Goal: Feedback & Contribution: Leave review/rating

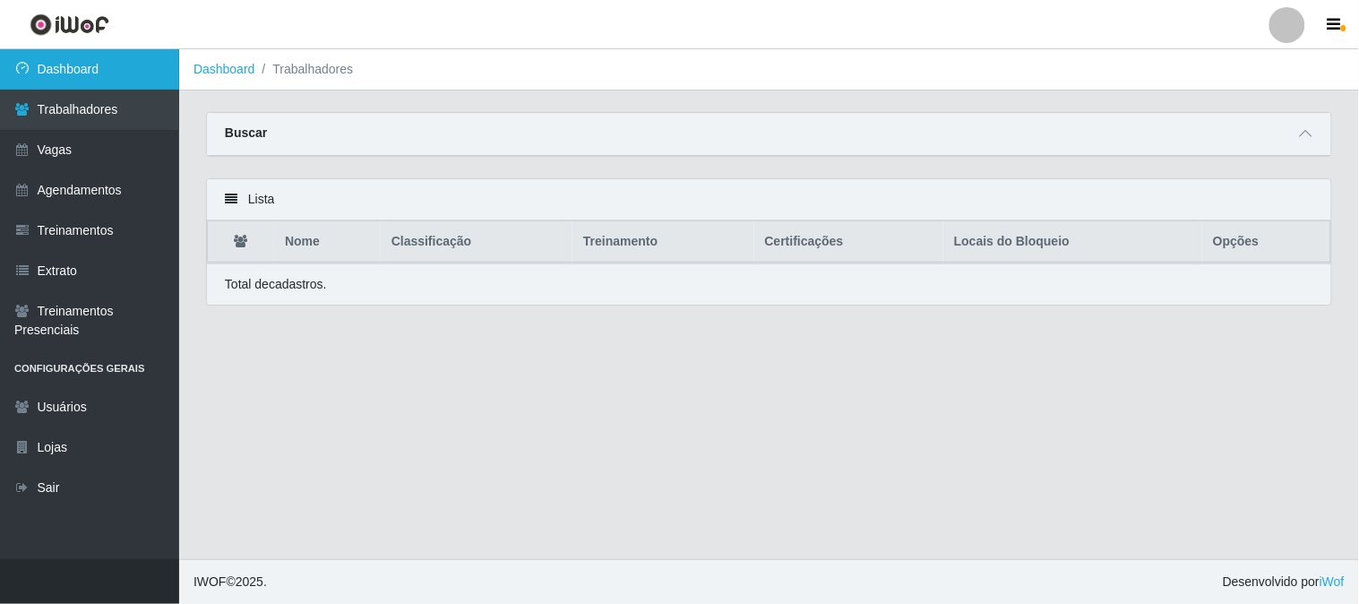
click at [84, 72] on link "Dashboard" at bounding box center [89, 69] width 179 height 40
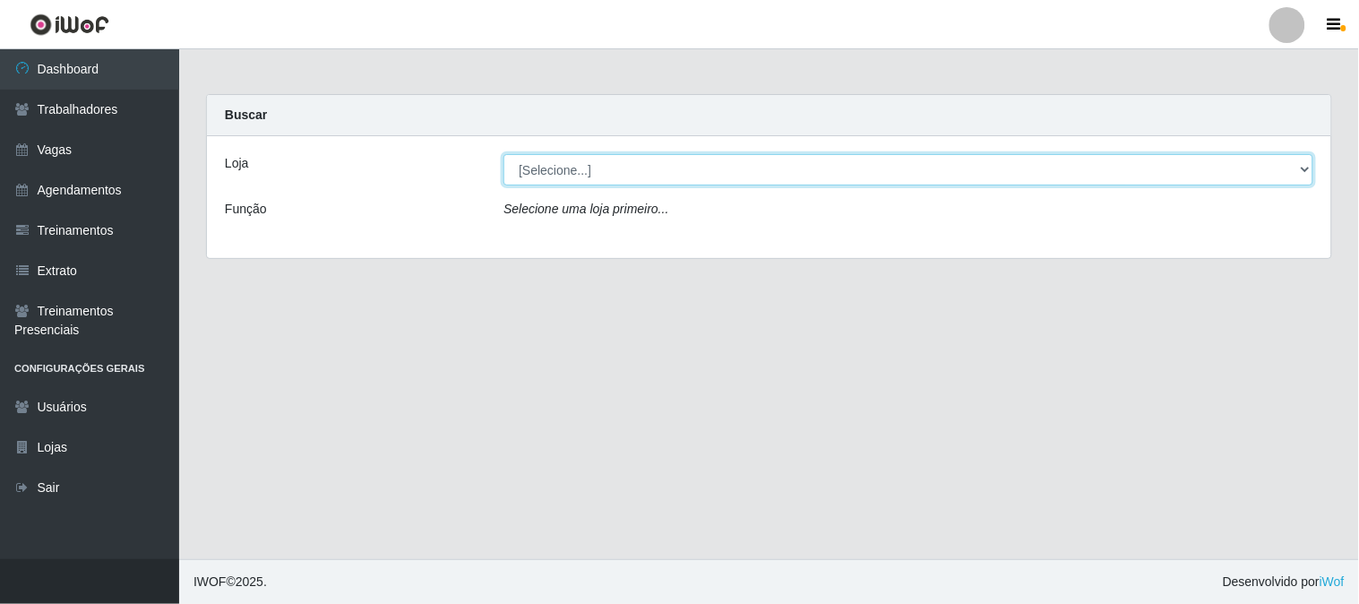
drag, startPoint x: 591, startPoint y: 163, endPoint x: 589, endPoint y: 177, distance: 14.4
click at [591, 165] on select "[Selecione...] Sapore D'[GEOGRAPHIC_DATA]" at bounding box center [908, 169] width 810 height 31
select select "266"
click at [503, 154] on select "[Selecione...] Sapore D'[GEOGRAPHIC_DATA]" at bounding box center [908, 169] width 810 height 31
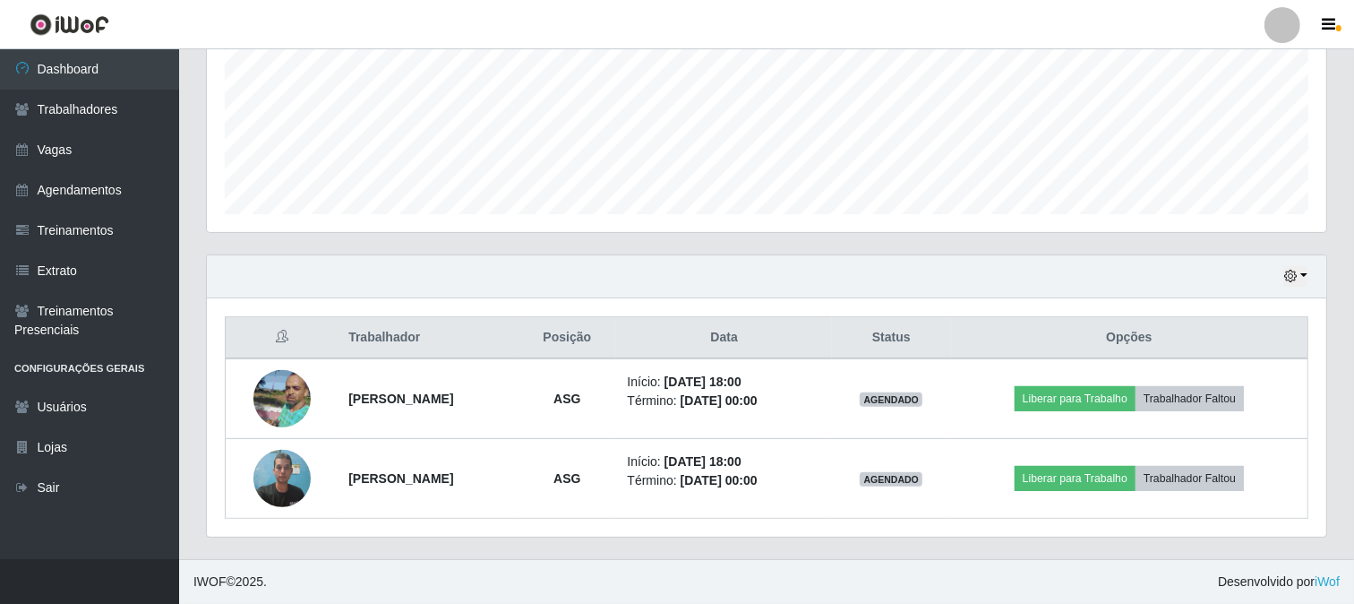
scroll to position [371, 1120]
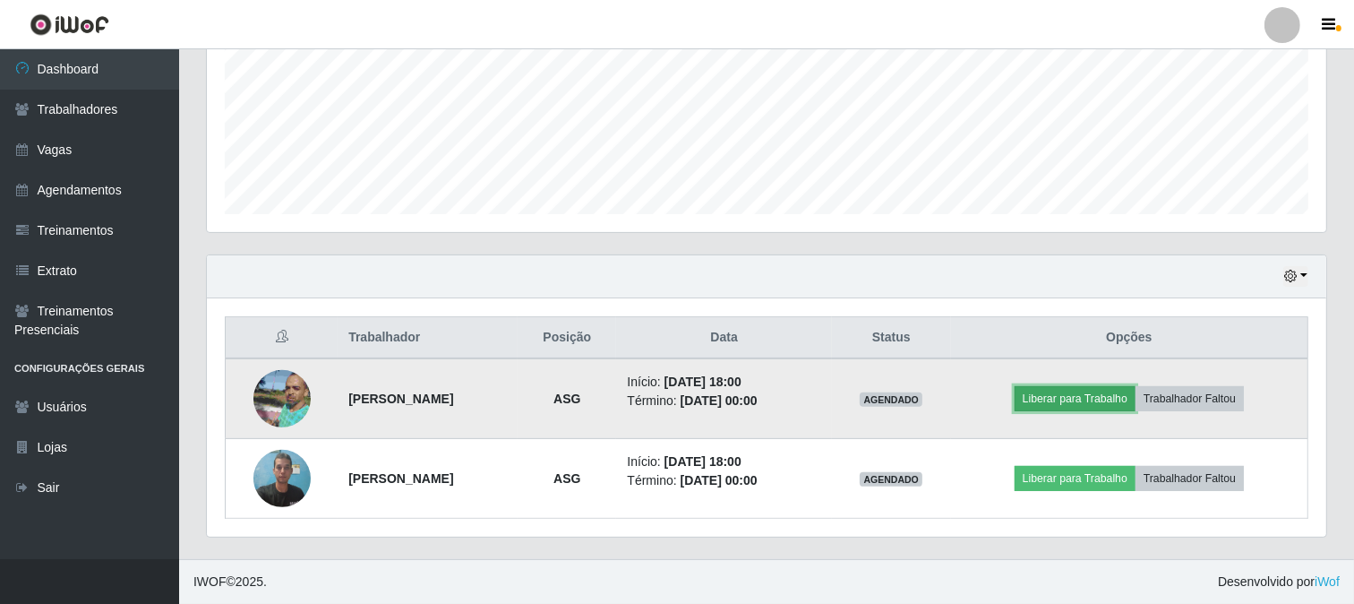
click at [1095, 403] on button "Liberar para Trabalho" at bounding box center [1075, 398] width 121 height 25
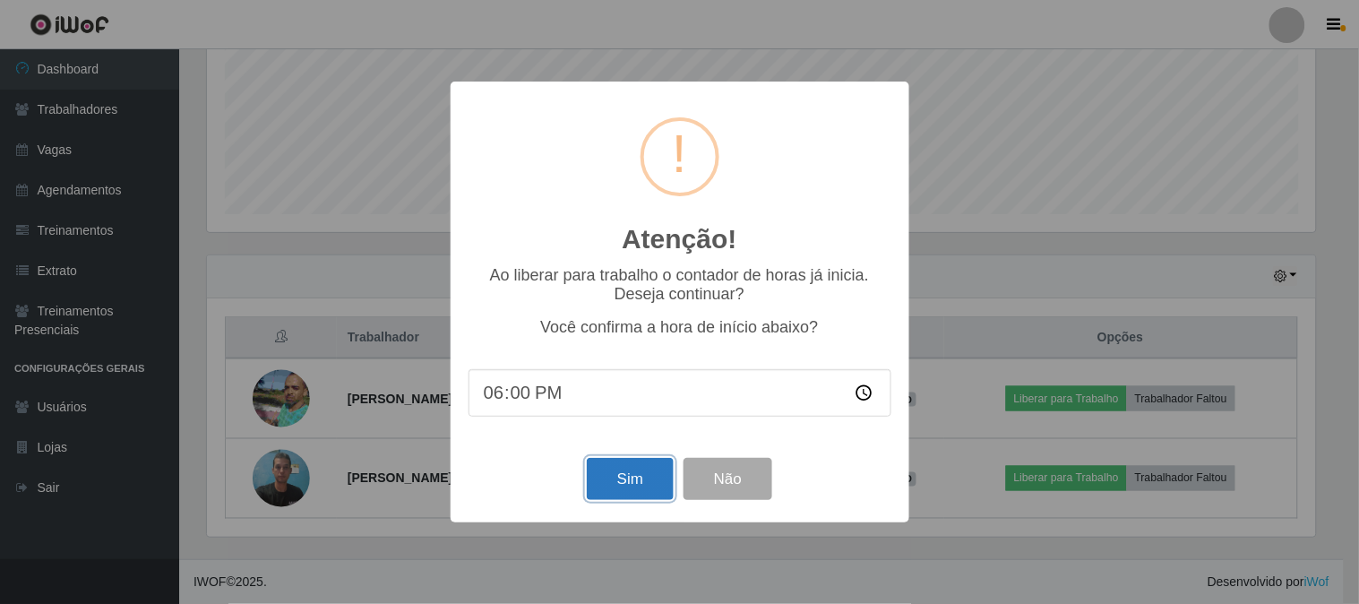
click at [629, 472] on button "Sim" at bounding box center [630, 479] width 87 height 42
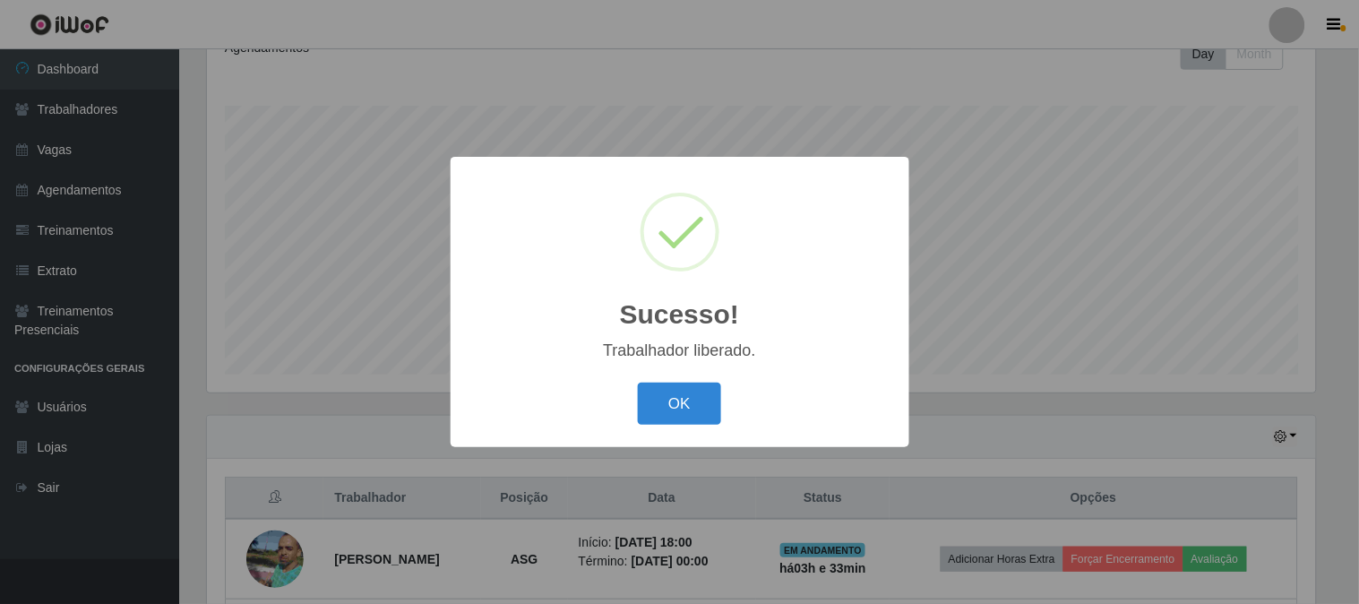
drag, startPoint x: 657, startPoint y: 412, endPoint x: 806, endPoint y: 464, distance: 157.5
click at [659, 412] on button "OK" at bounding box center [679, 403] width 83 height 42
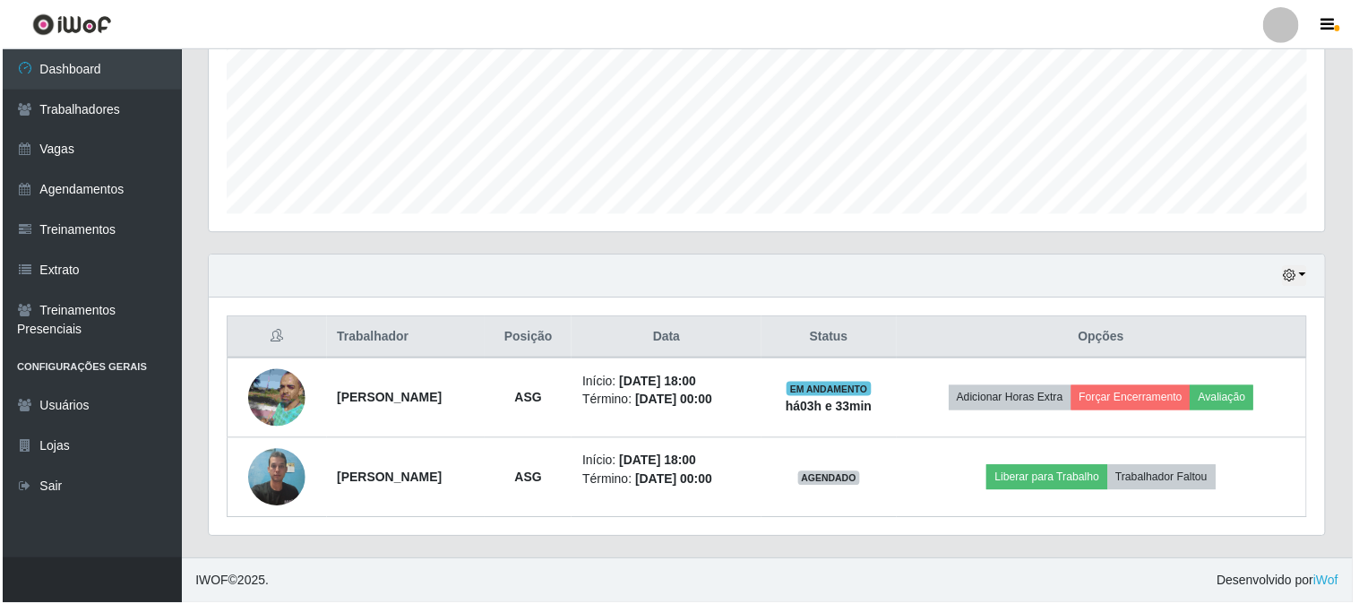
scroll to position [371, 1120]
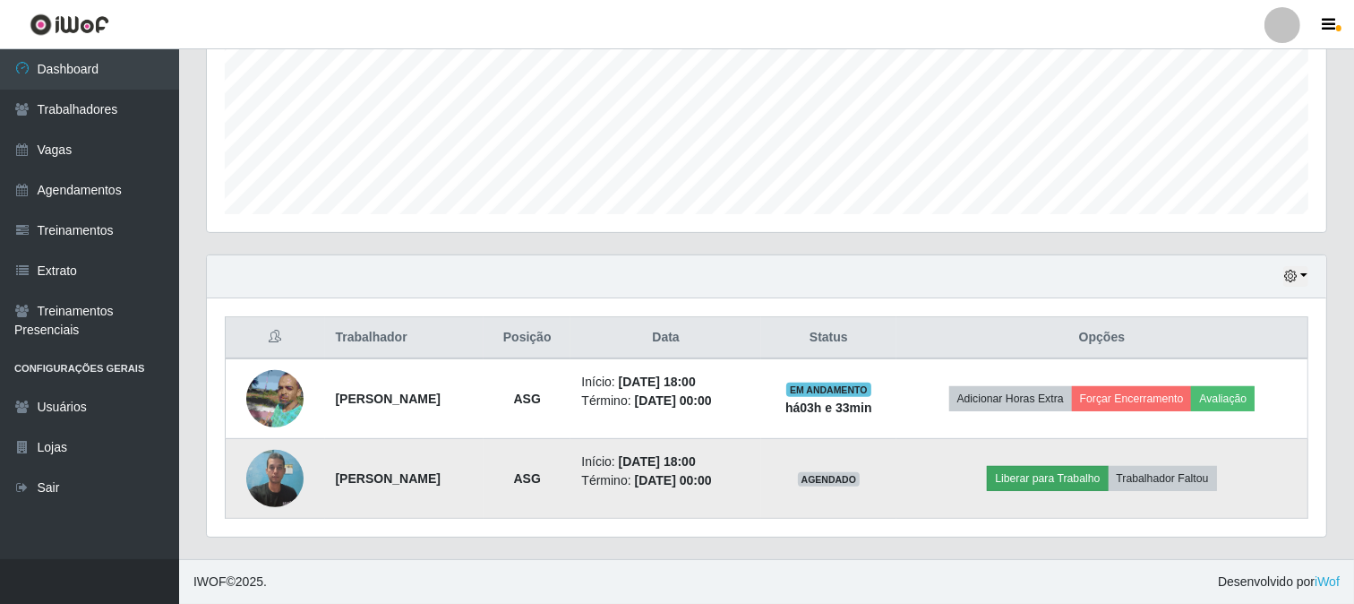
drag, startPoint x: 1077, startPoint y: 460, endPoint x: 1070, endPoint y: 472, distance: 14.4
click at [1077, 461] on td "Liberar para Trabalho Trabalhador Faltou" at bounding box center [1103, 479] width 412 height 80
click at [1067, 475] on button "Liberar para Trabalho" at bounding box center [1047, 478] width 121 height 25
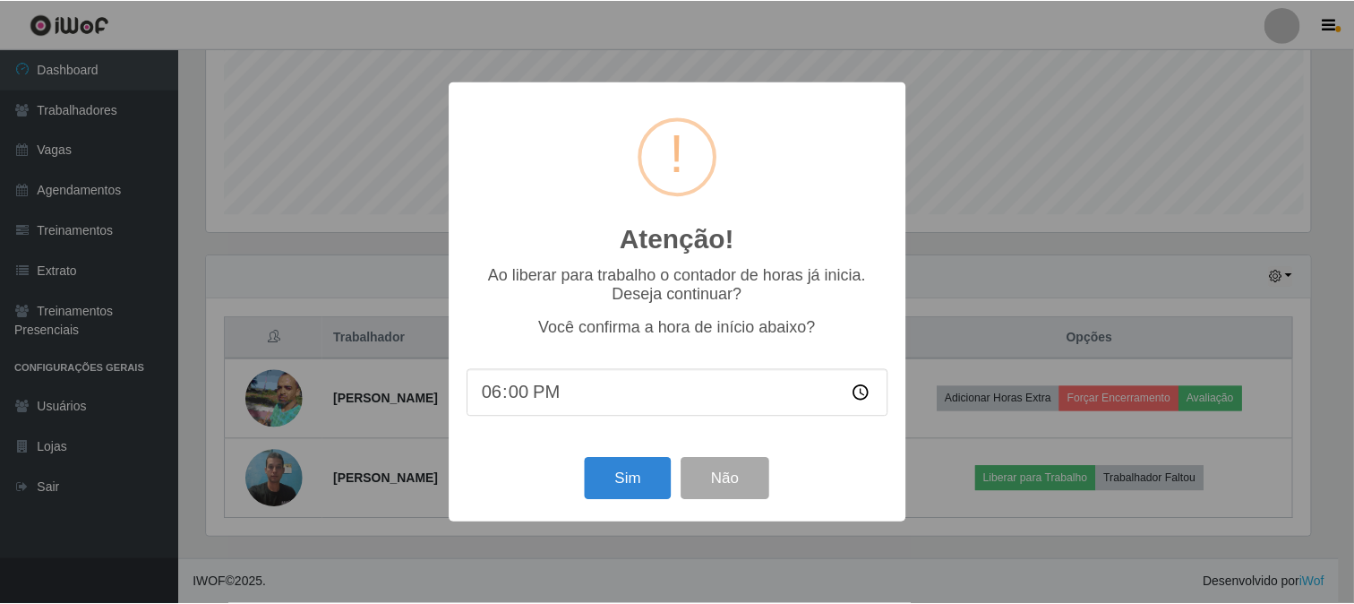
scroll to position [371, 1108]
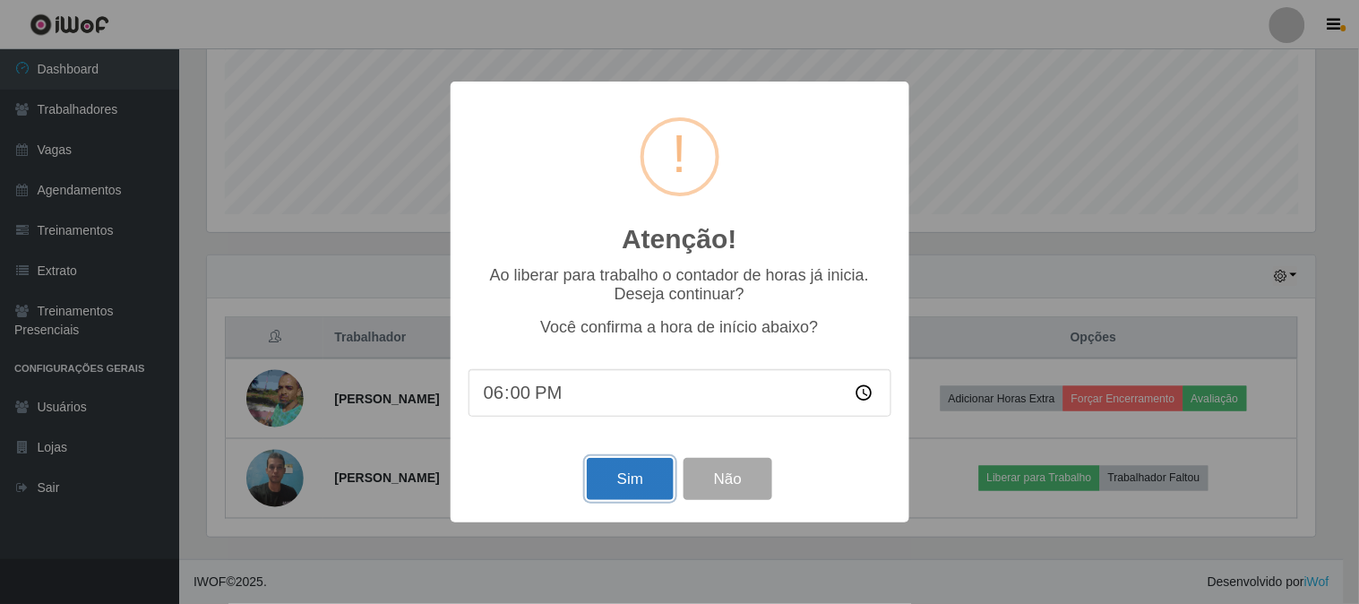
click at [618, 485] on button "Sim" at bounding box center [630, 479] width 87 height 42
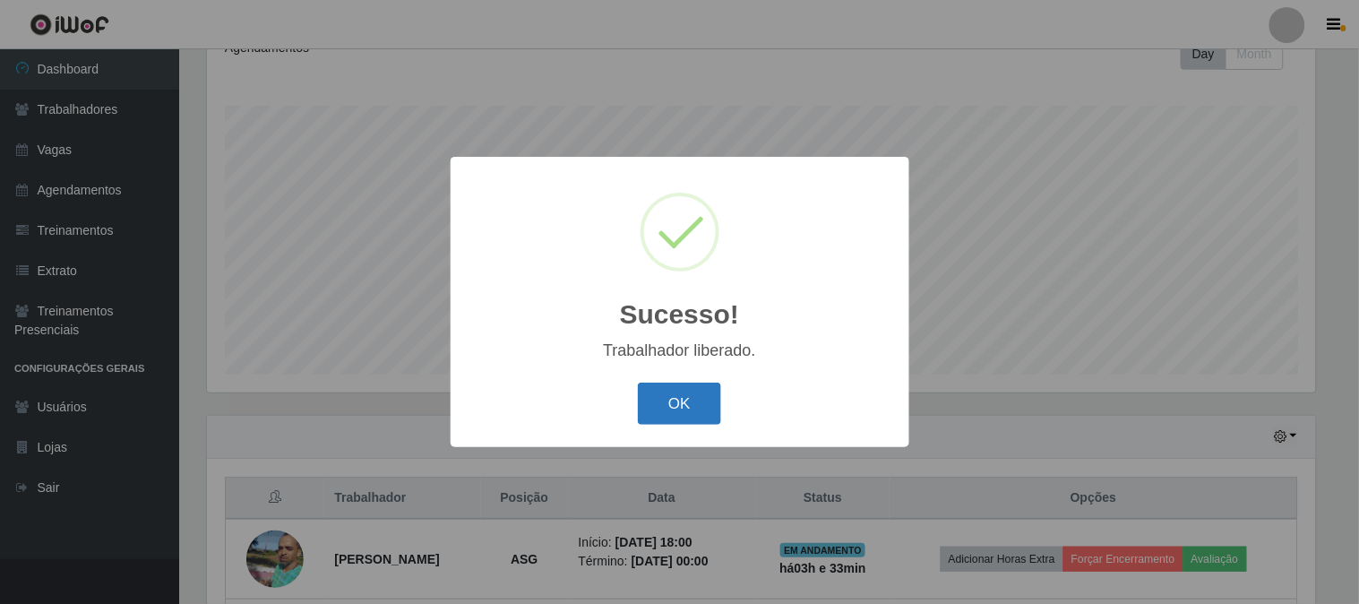
click at [657, 419] on button "OK" at bounding box center [679, 403] width 83 height 42
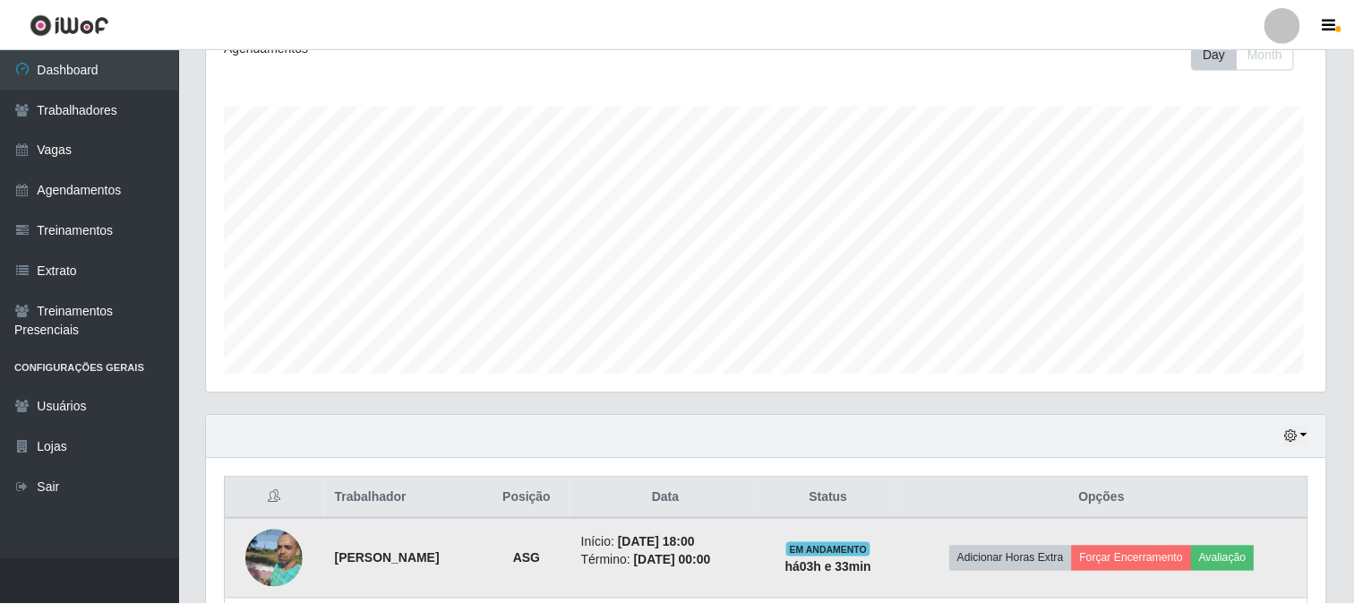
scroll to position [371, 1120]
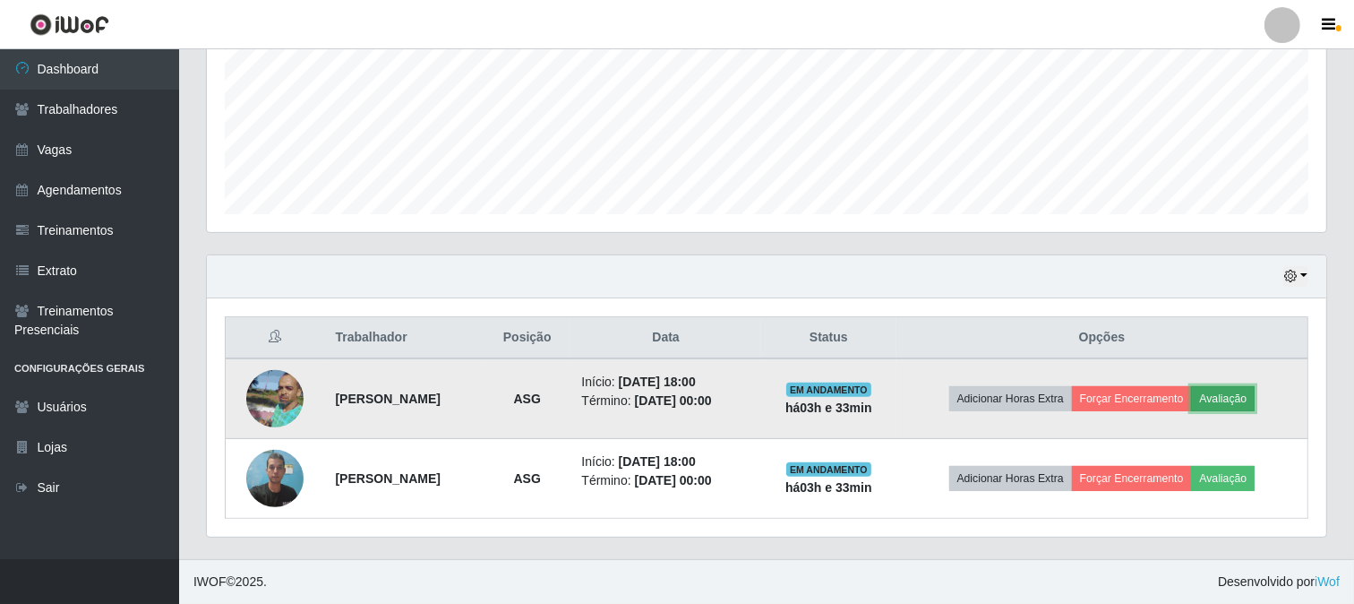
click at [1255, 391] on button "Avaliação" at bounding box center [1223, 398] width 64 height 25
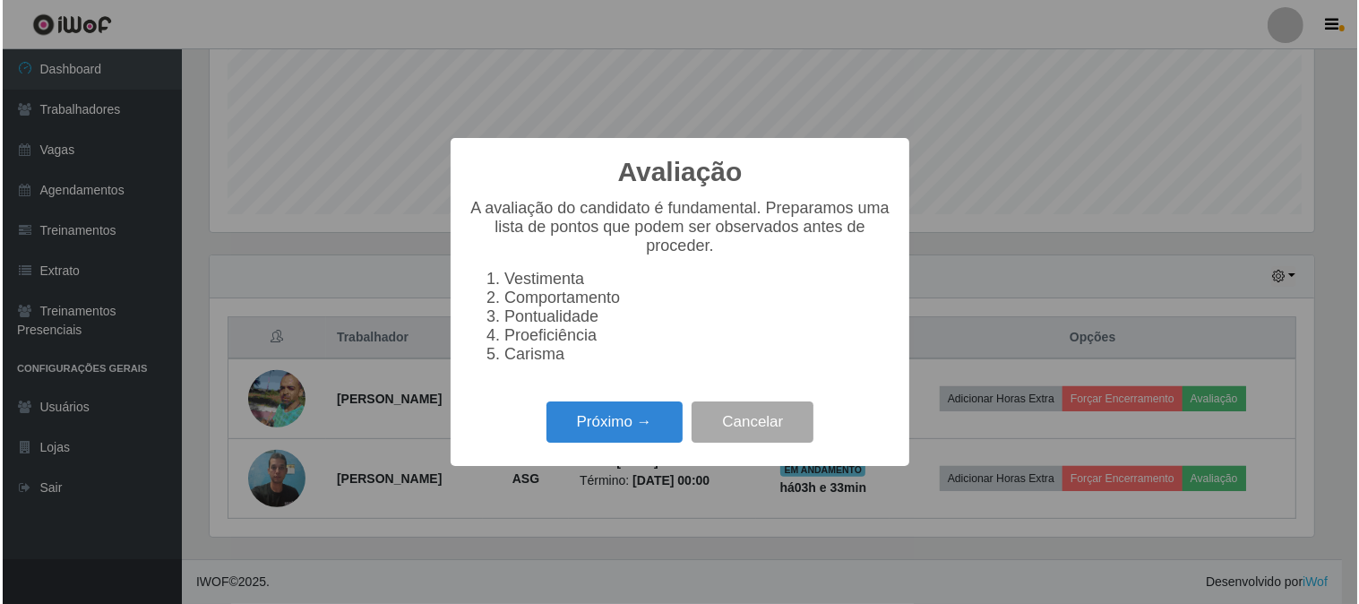
scroll to position [371, 1108]
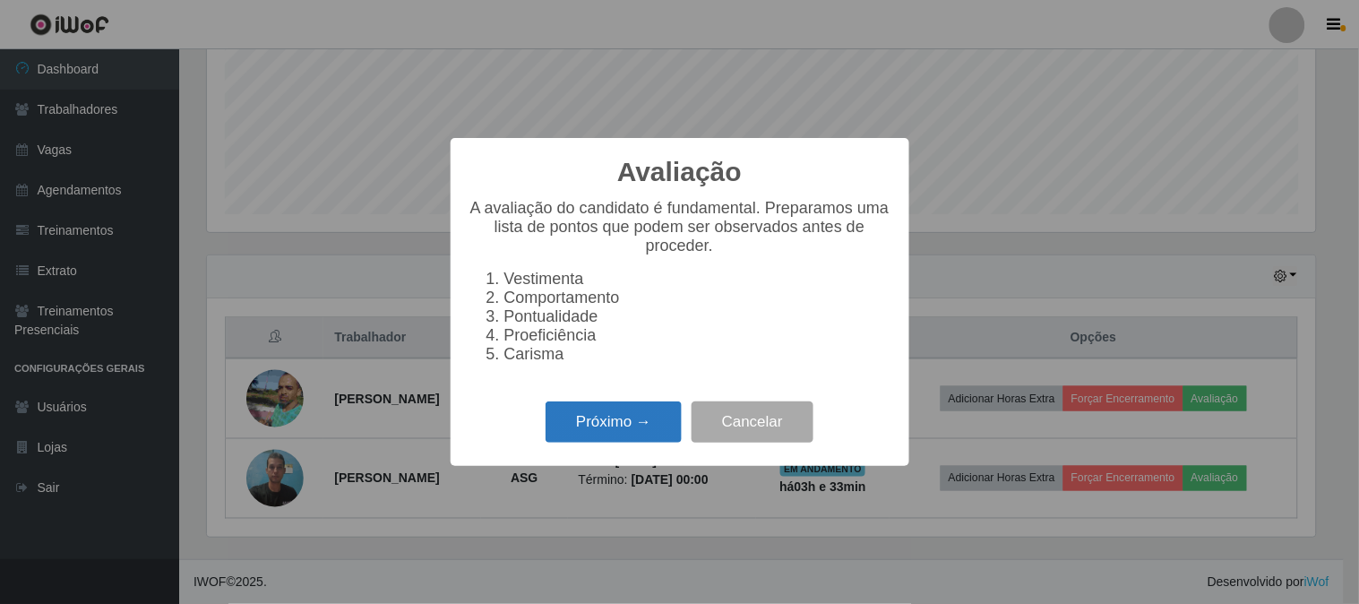
click at [637, 426] on button "Próximo →" at bounding box center [614, 422] width 136 height 42
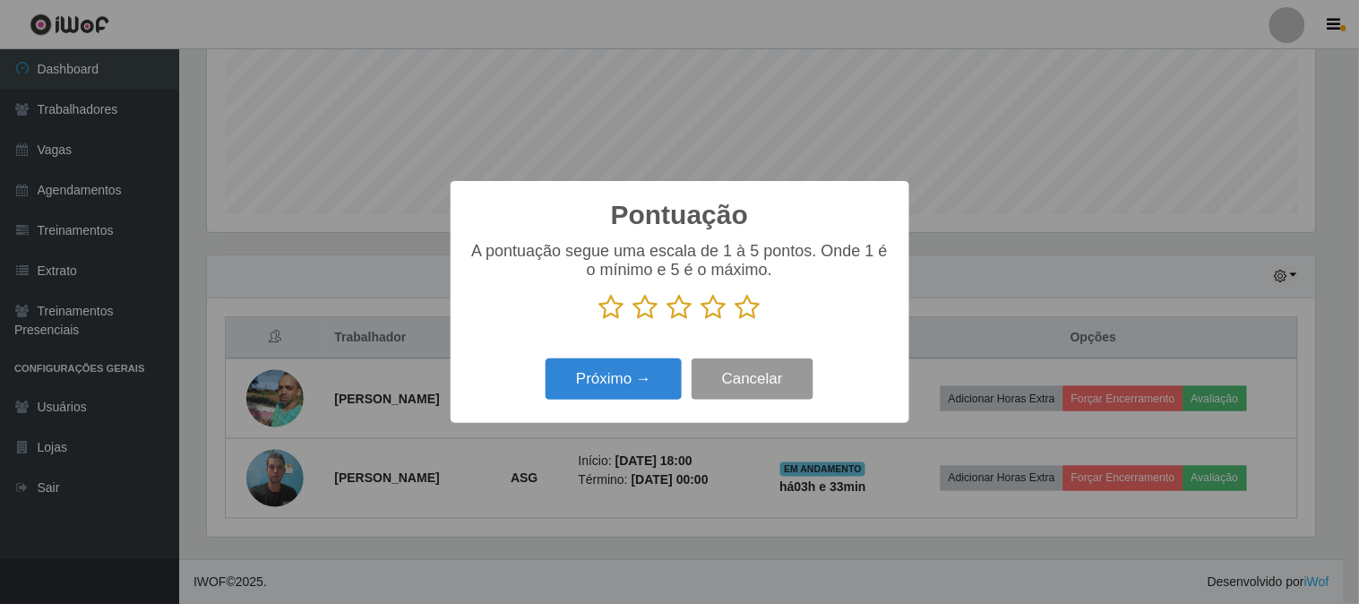
scroll to position [895367, 894630]
drag, startPoint x: 750, startPoint y: 305, endPoint x: 624, endPoint y: 354, distance: 134.4
click at [746, 309] on icon at bounding box center [747, 307] width 25 height 27
click at [735, 321] on input "radio" at bounding box center [735, 321] width 0 height 0
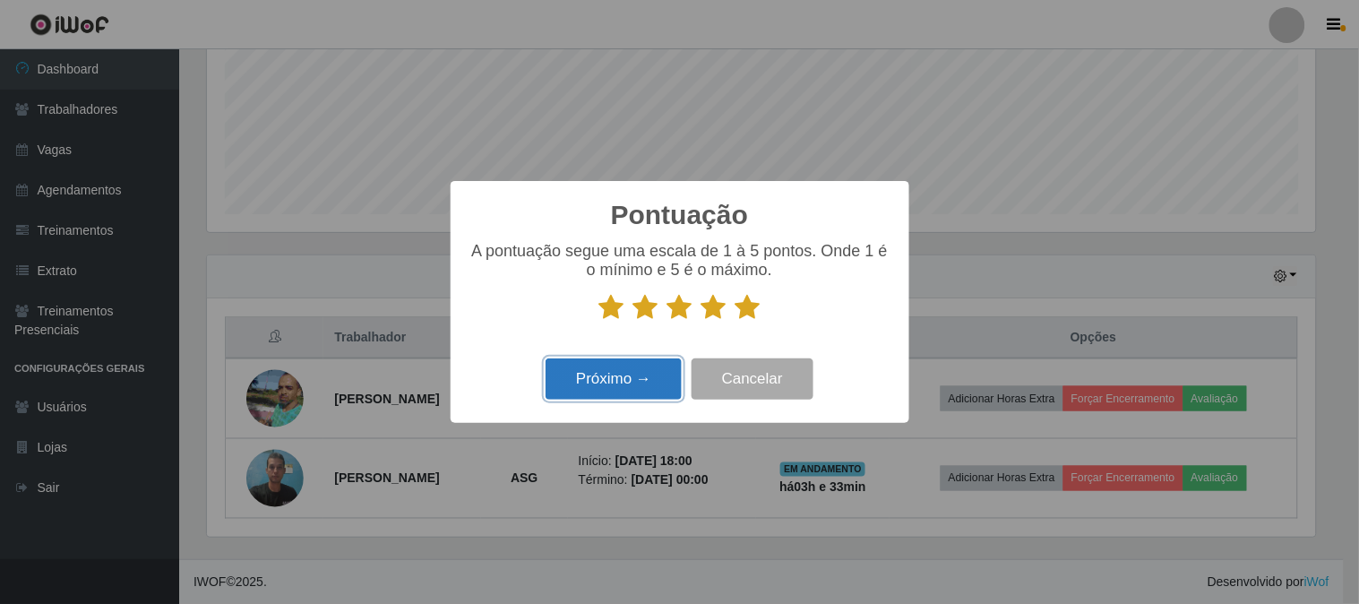
click at [606, 377] on button "Próximo →" at bounding box center [614, 379] width 136 height 42
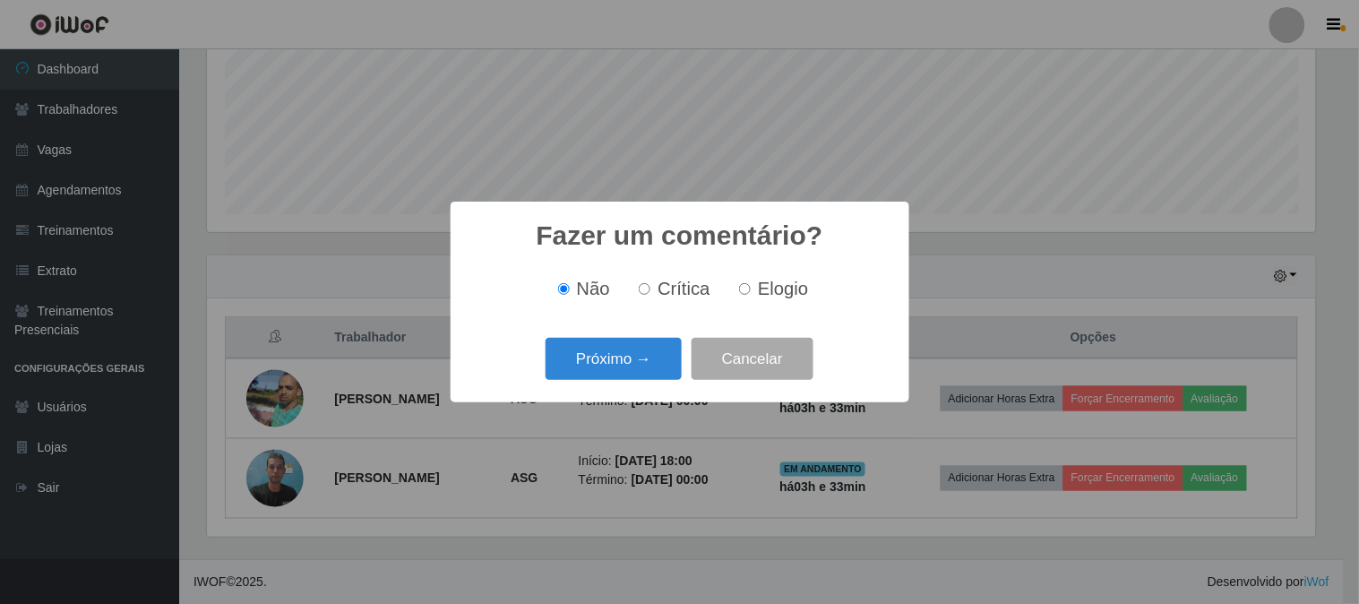
click at [742, 295] on input "Elogio" at bounding box center [745, 289] width 12 height 12
radio input "true"
click at [654, 356] on button "Próximo →" at bounding box center [614, 359] width 136 height 42
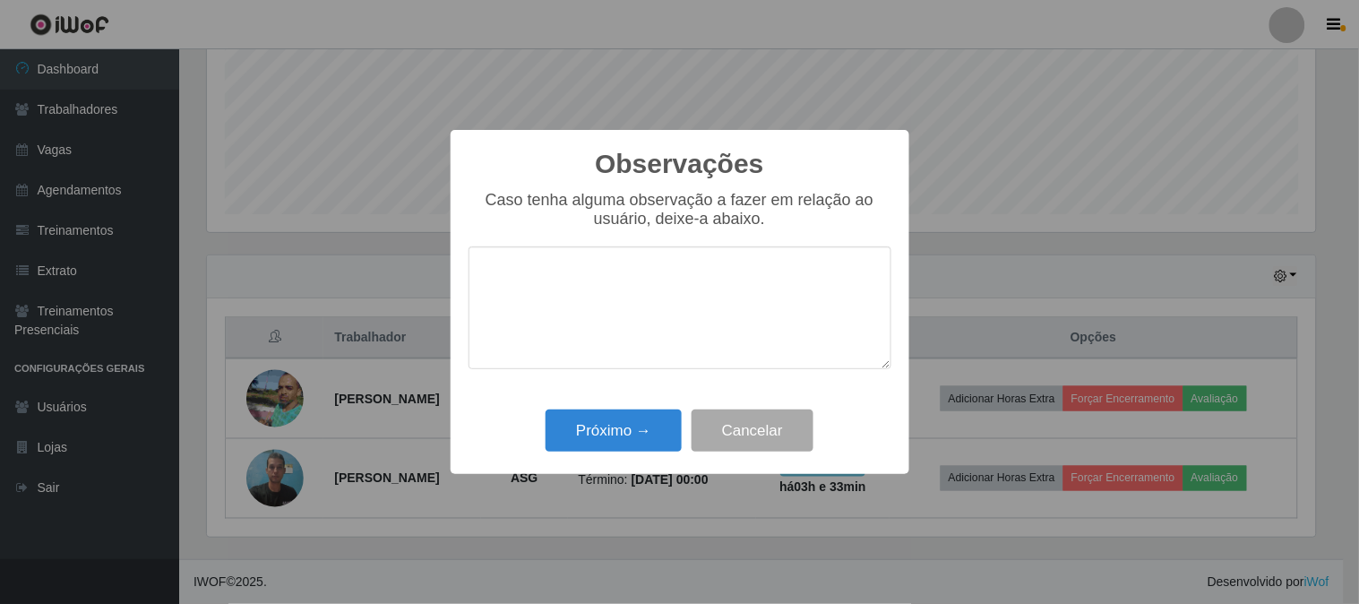
click at [625, 296] on textarea at bounding box center [679, 307] width 423 height 123
click at [568, 302] on textarea "Chega no horário certo, mantém sempre a atividade" at bounding box center [679, 307] width 423 height 123
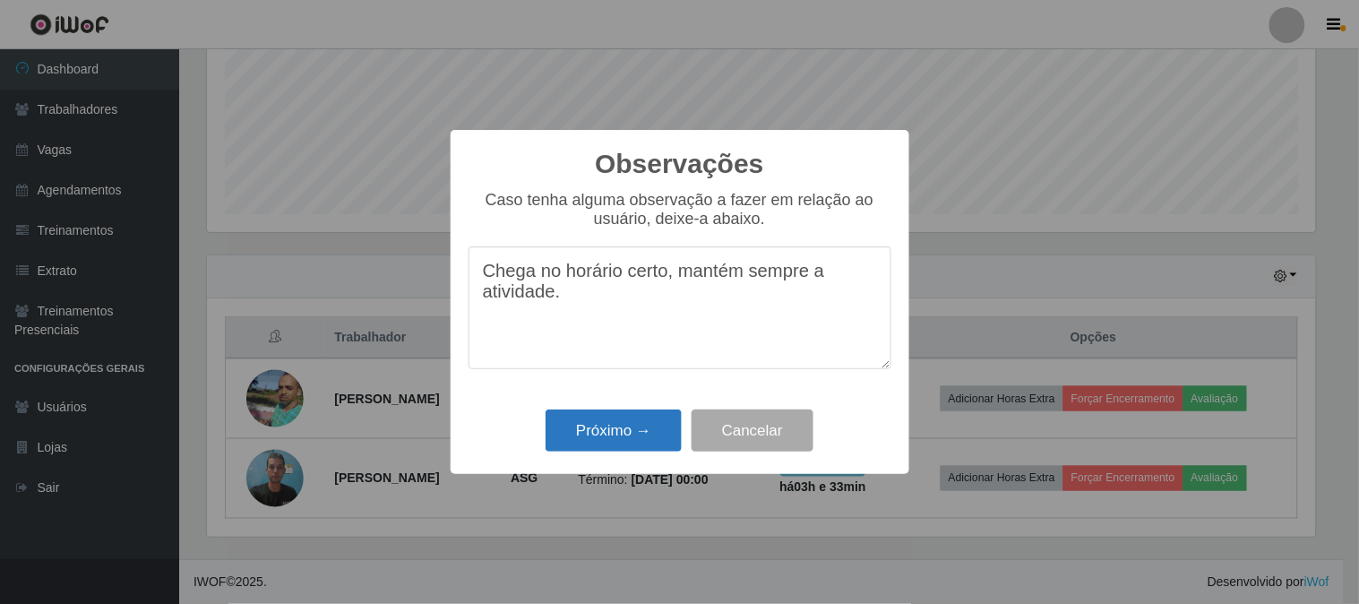
type textarea "Chega no horário certo, mantém sempre a atividade."
click at [592, 434] on button "Próximo →" at bounding box center [614, 430] width 136 height 42
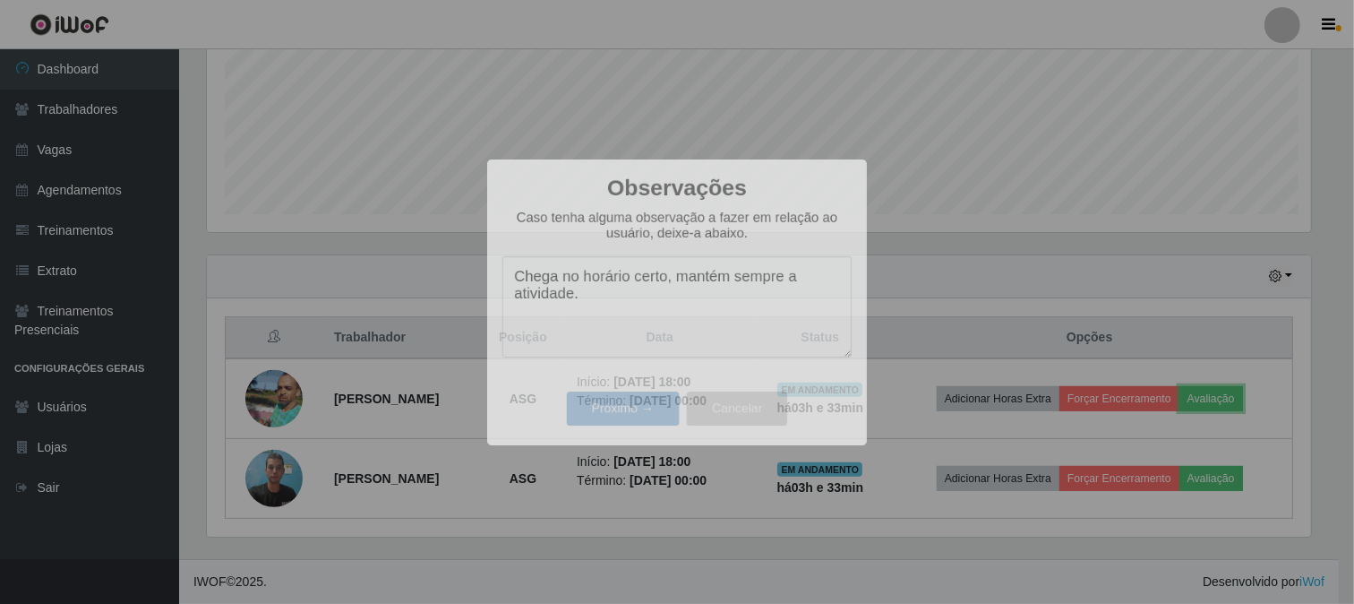
scroll to position [0, 0]
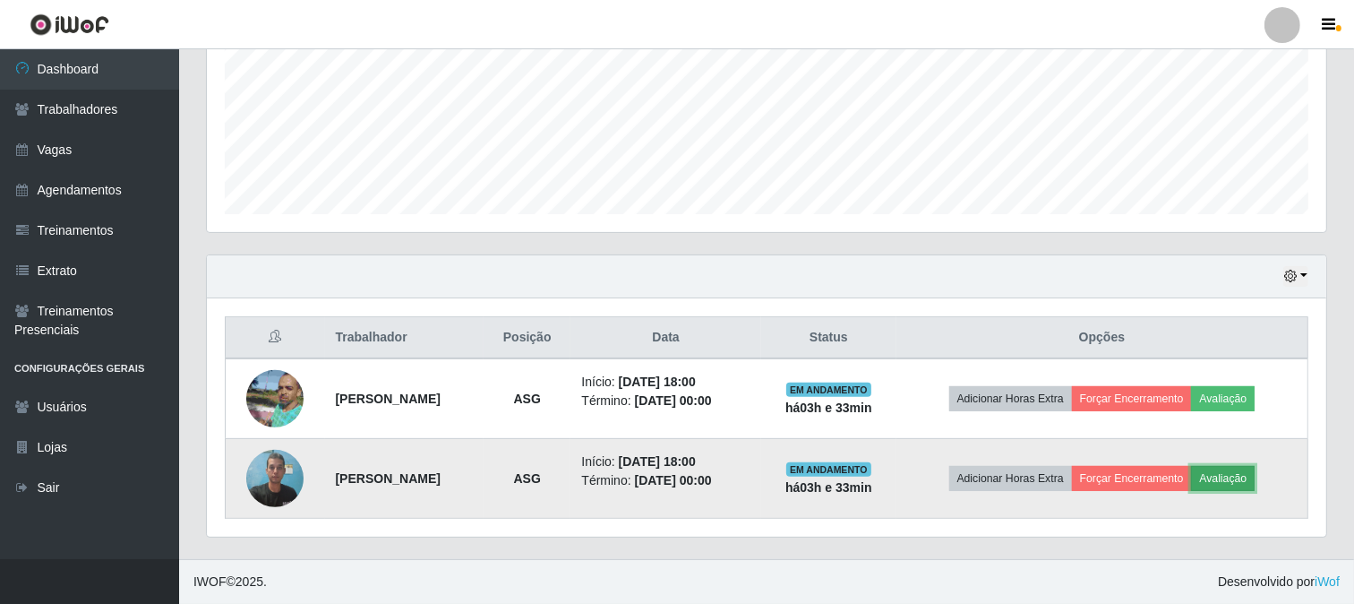
click at [1255, 479] on button "Avaliação" at bounding box center [1223, 478] width 64 height 25
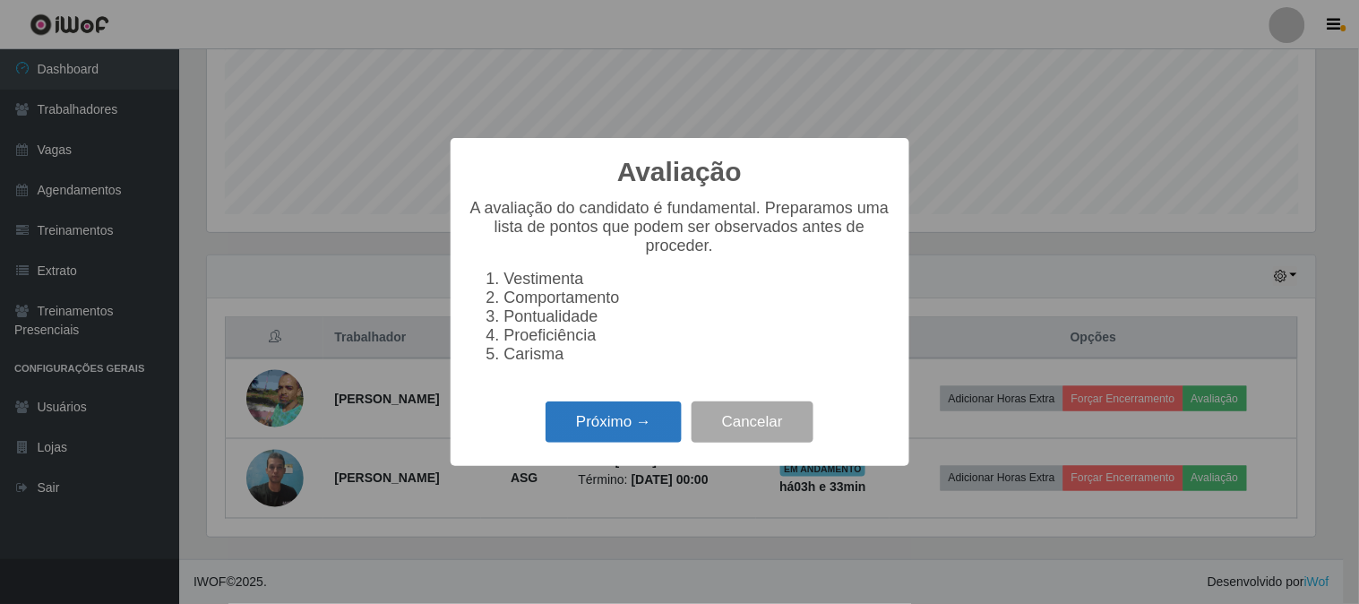
click at [621, 440] on button "Próximo →" at bounding box center [614, 422] width 136 height 42
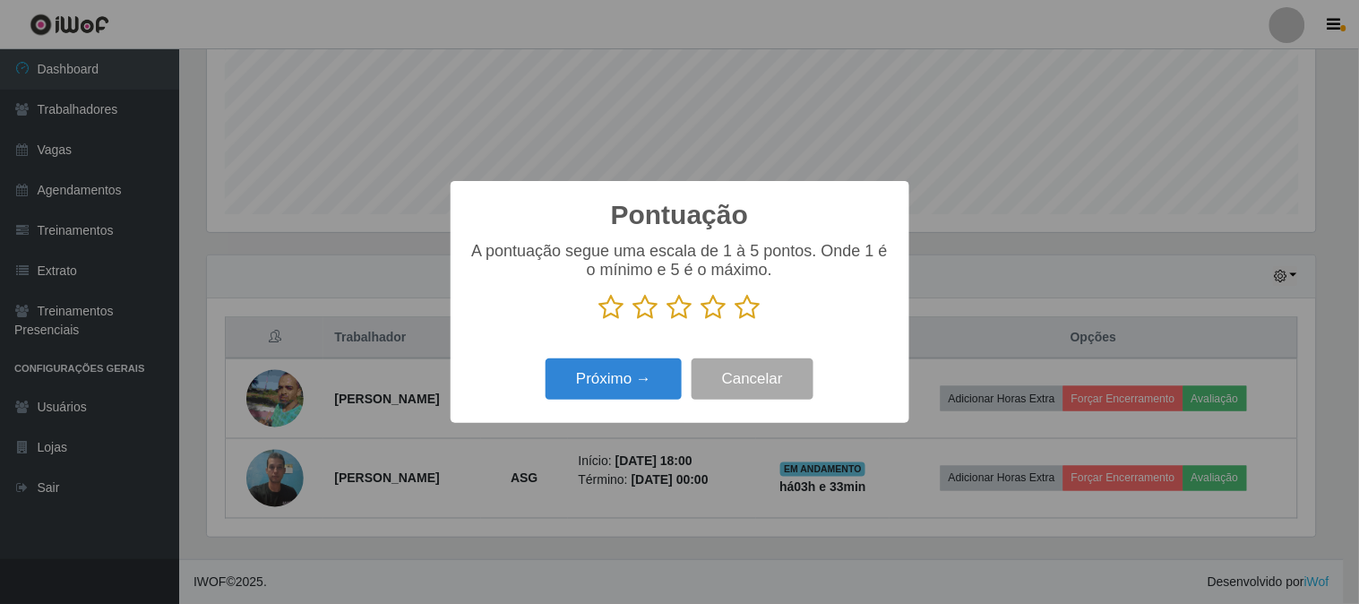
click at [714, 316] on icon at bounding box center [713, 307] width 25 height 27
click at [701, 321] on input "radio" at bounding box center [701, 321] width 0 height 0
click at [618, 369] on button "Próximo →" at bounding box center [614, 379] width 136 height 42
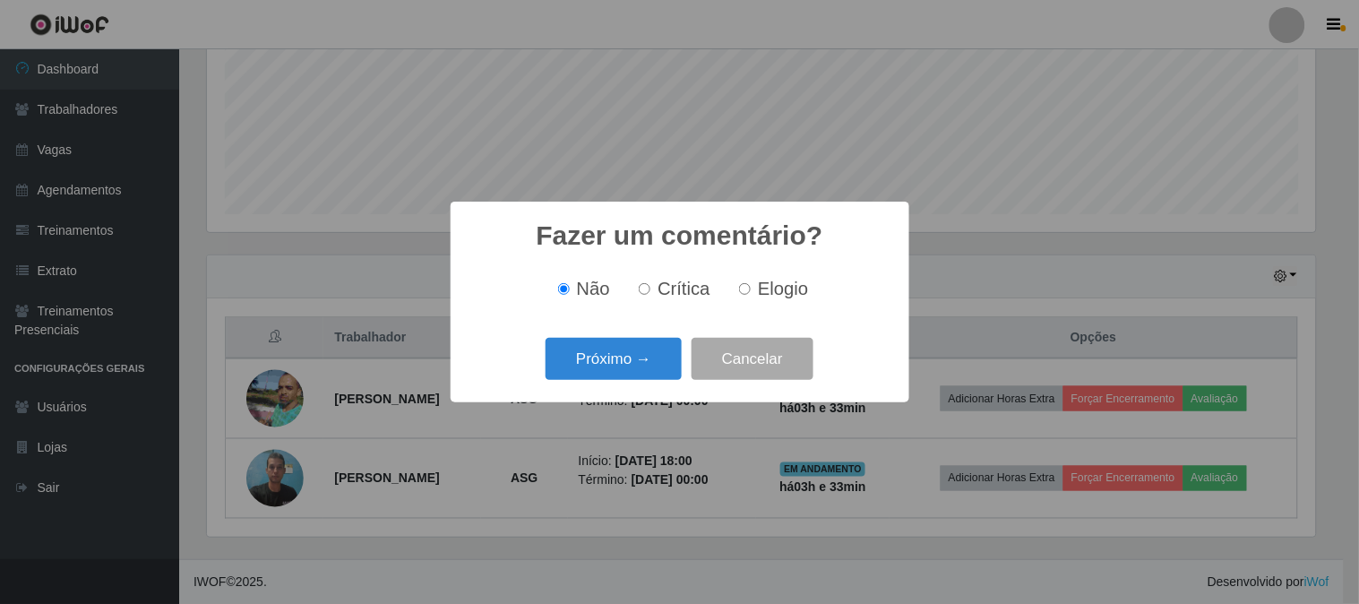
click at [751, 293] on label "Elogio" at bounding box center [770, 289] width 76 height 21
click at [751, 293] on input "Elogio" at bounding box center [745, 289] width 12 height 12
radio input "true"
click at [636, 358] on button "Próximo →" at bounding box center [614, 359] width 136 height 42
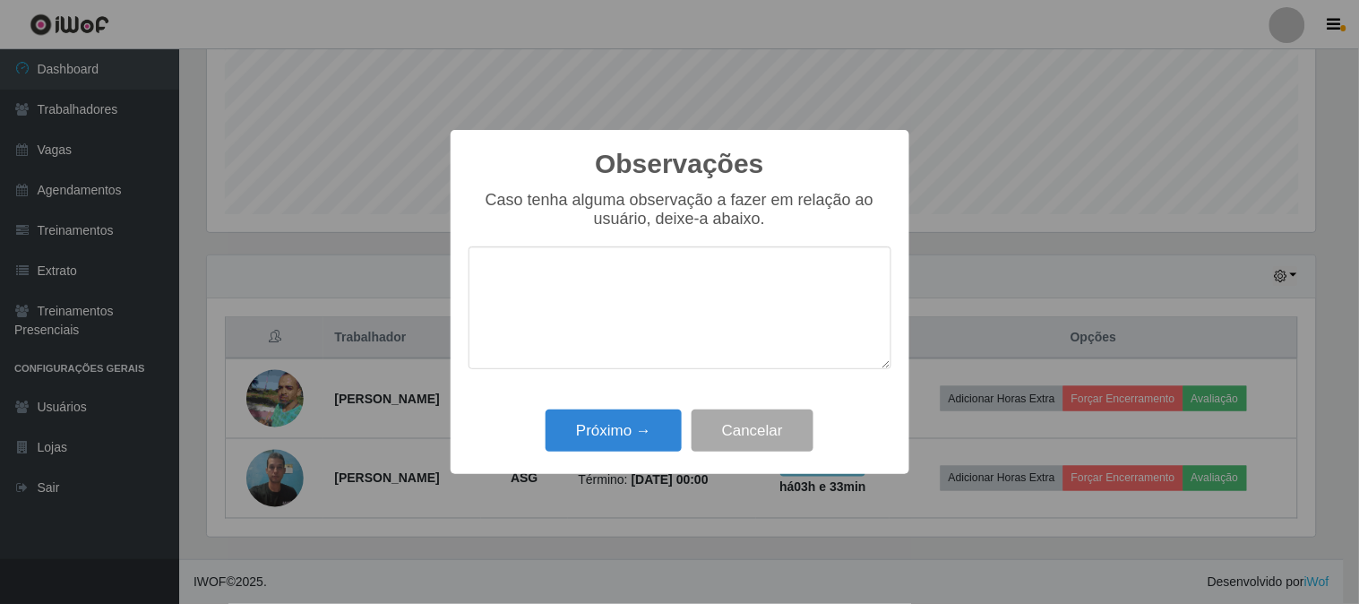
click at [640, 317] on textarea at bounding box center [679, 307] width 423 height 123
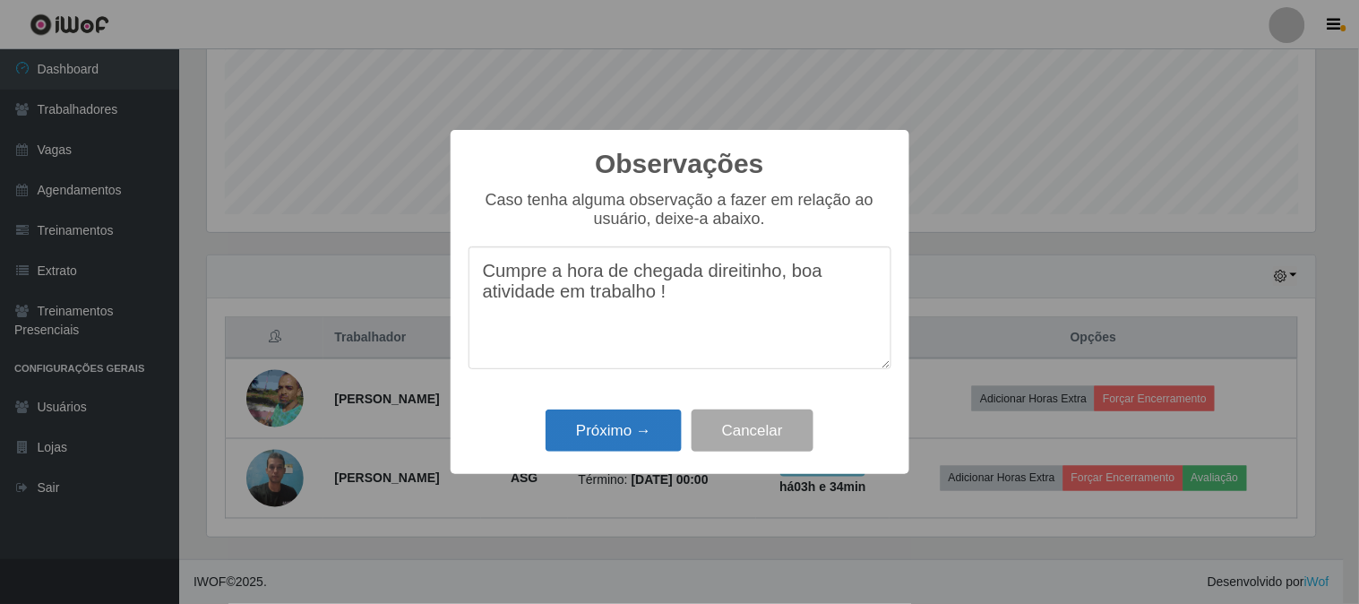
type textarea "Cumpre a hora de chegada direitinho, boa atividade em trabalho !"
click at [601, 432] on button "Próximo →" at bounding box center [614, 430] width 136 height 42
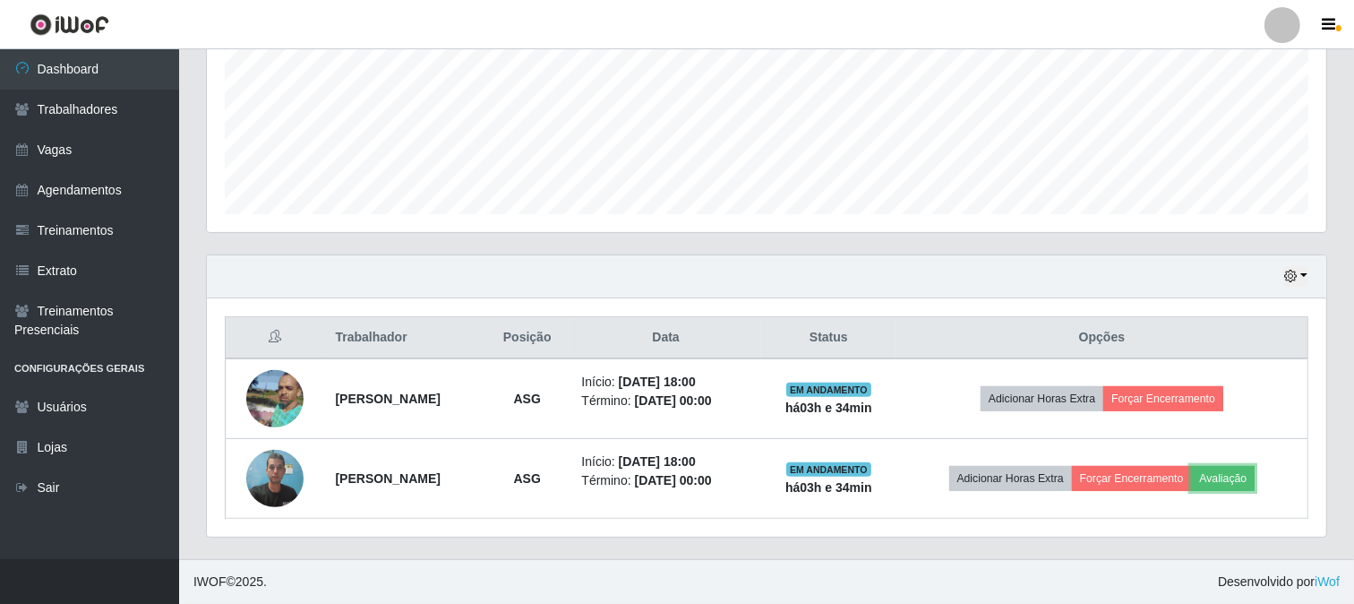
scroll to position [371, 1120]
